Goal: Information Seeking & Learning: Find specific page/section

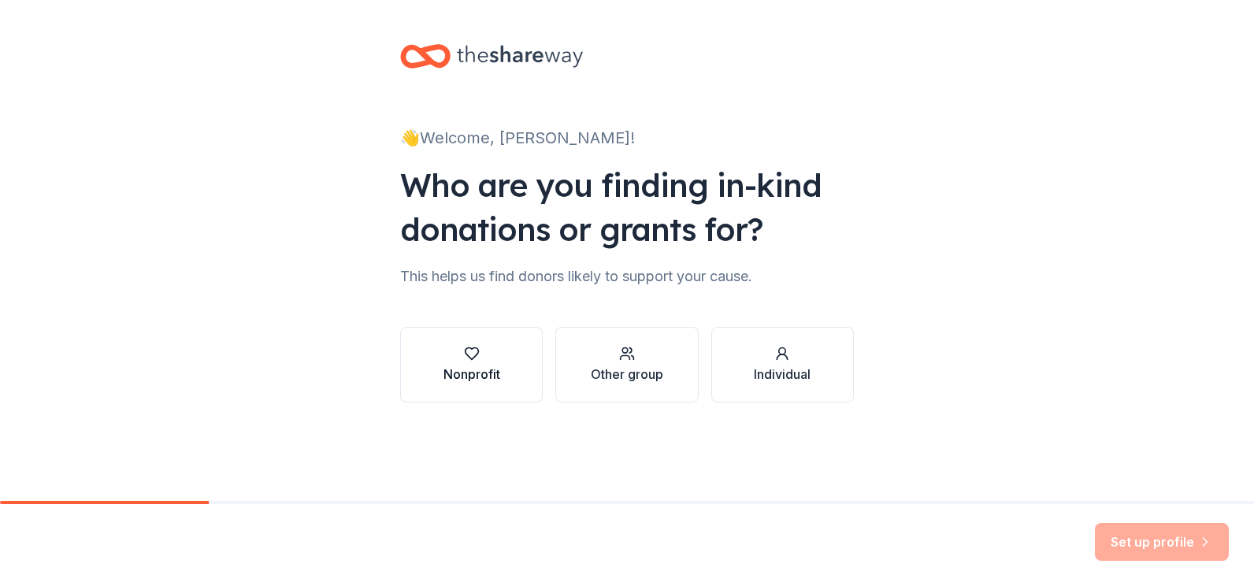
click at [471, 356] on icon "button" at bounding box center [472, 354] width 16 height 16
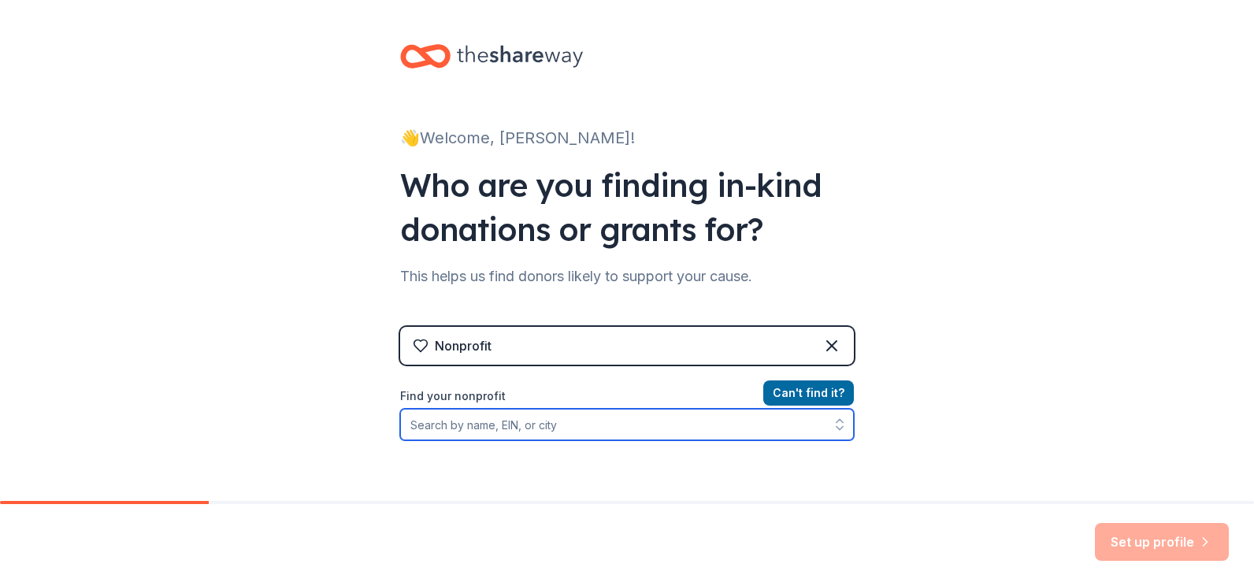
click at [486, 428] on input "Find your nonprofit" at bounding box center [627, 424] width 454 height 31
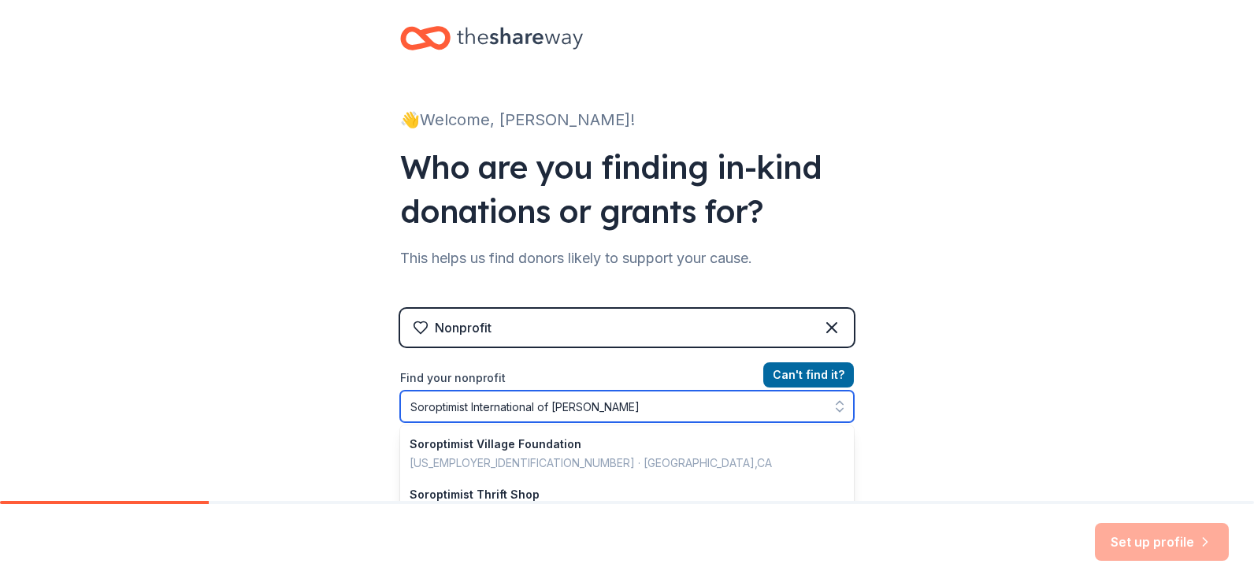
type input "Soroptimist International of Moreno Valley"
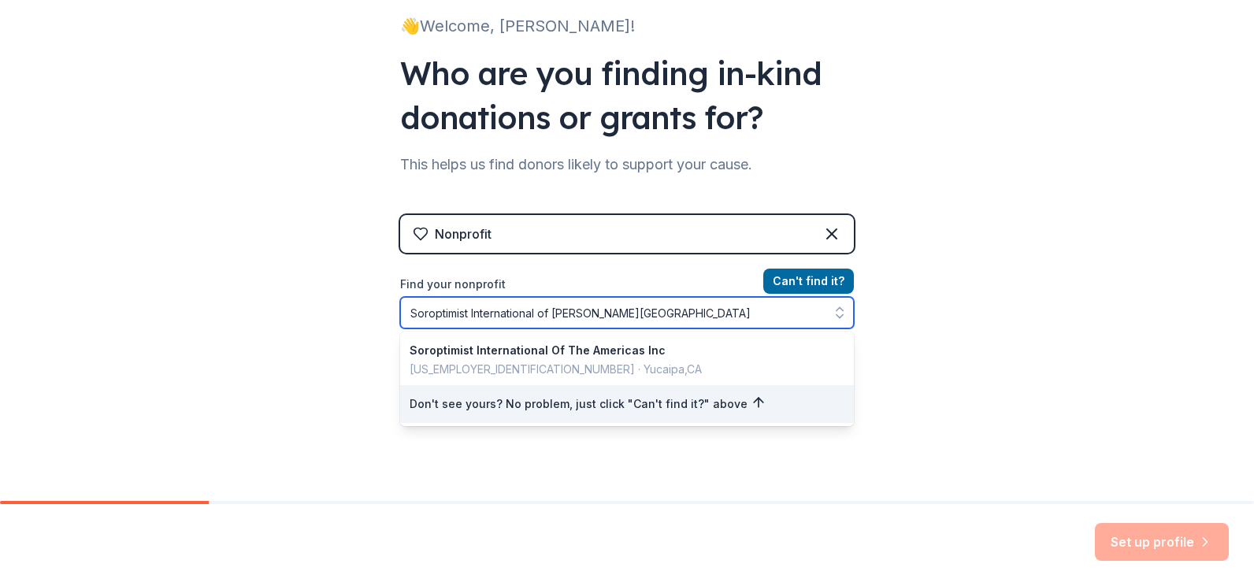
scroll to position [113, 0]
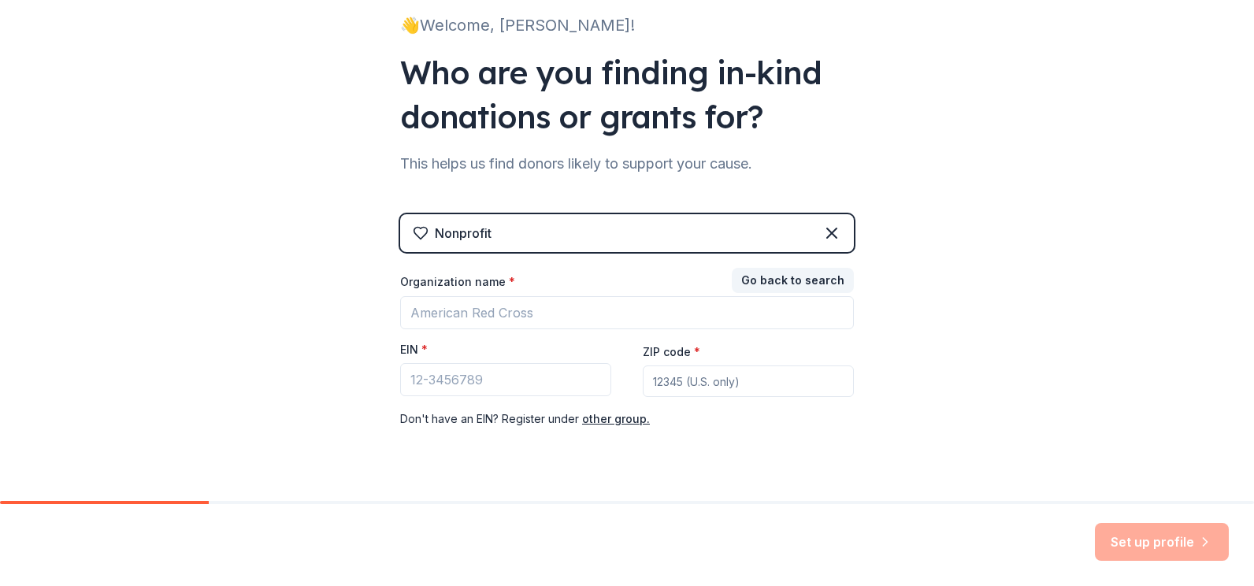
click at [1236, 383] on div "👋 Welcome, Ardith! Who are you finding in-kind donations or grants for? This he…" at bounding box center [627, 211] width 1254 height 648
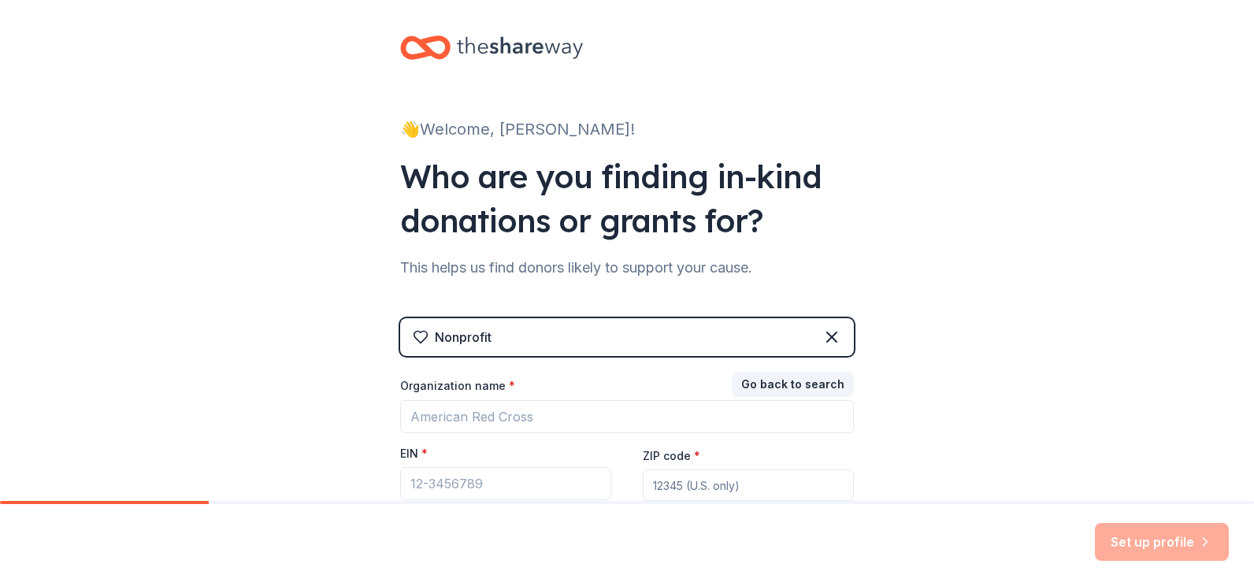
scroll to position [0, 0]
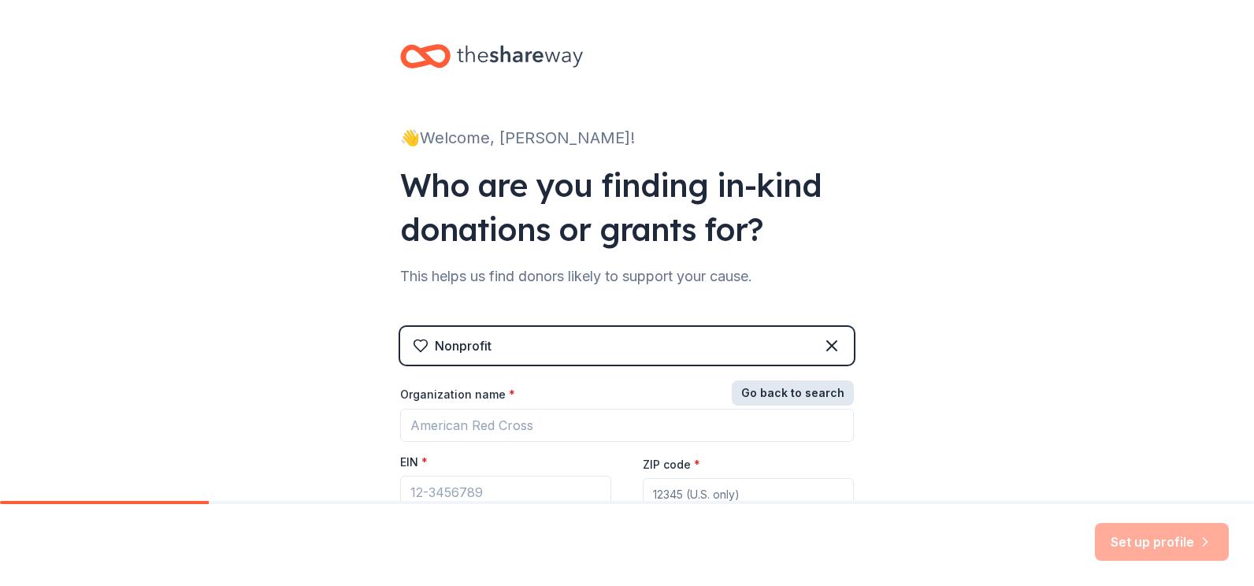
click at [798, 389] on button "Go back to search" at bounding box center [793, 392] width 122 height 25
